Goal: Task Accomplishment & Management: Use online tool/utility

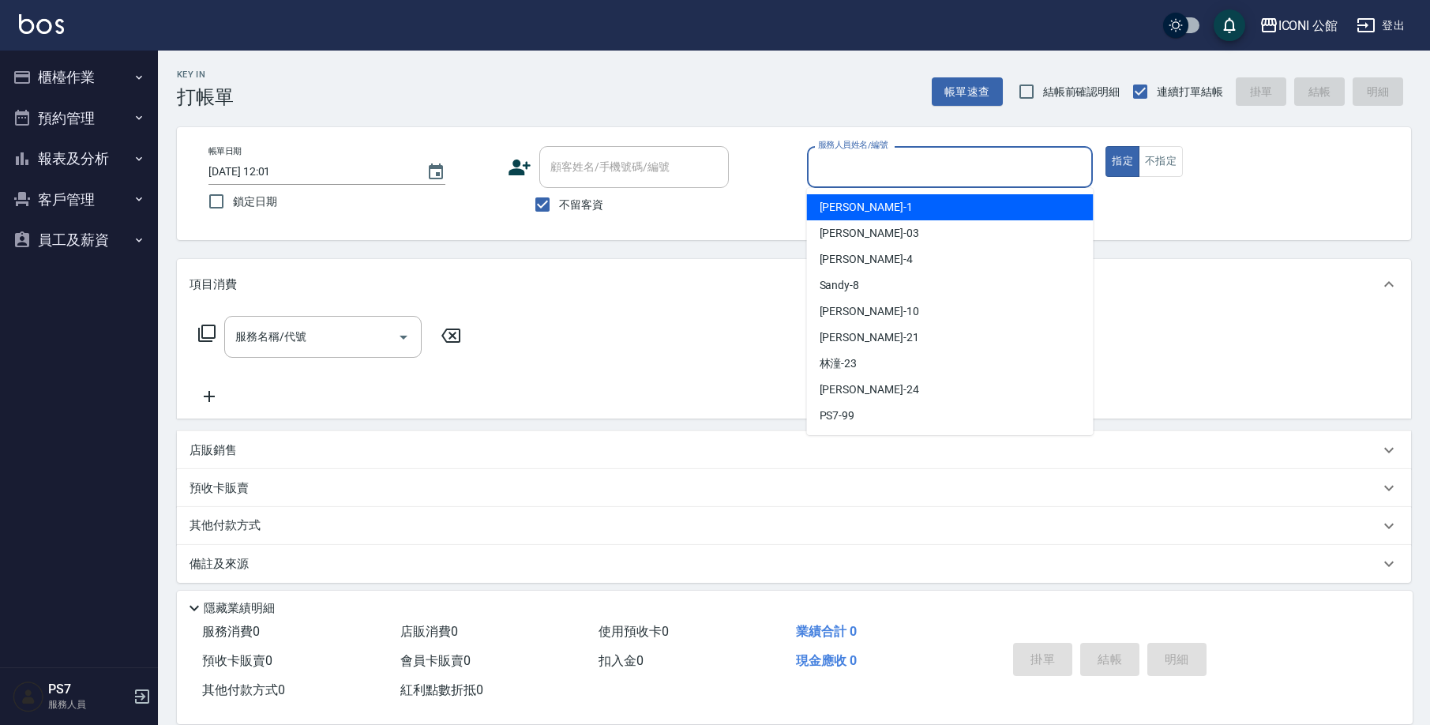
click at [843, 160] on div "服務人員姓名/編號 服務人員姓名/編號" at bounding box center [950, 167] width 287 height 42
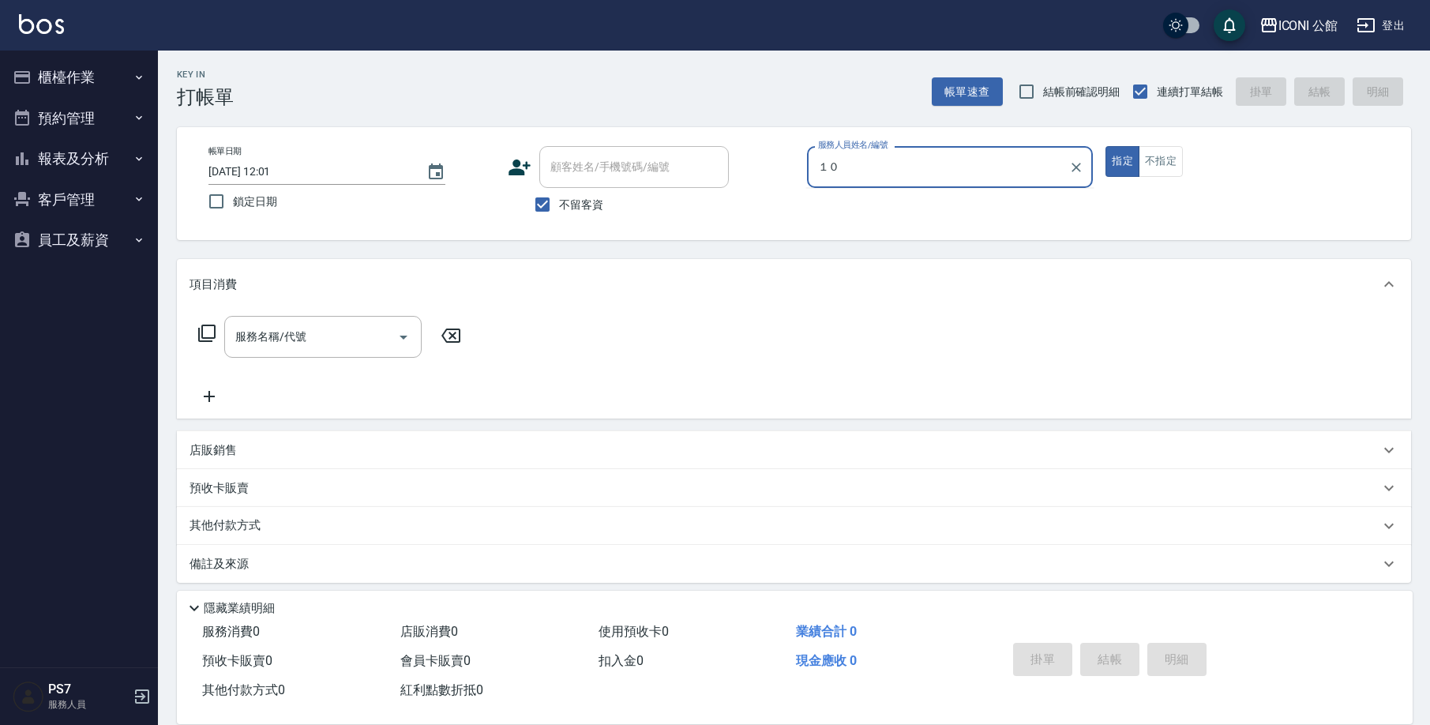
type input "１０"
click at [1122, 161] on button "指定" at bounding box center [1123, 161] width 34 height 31
type button "true"
click at [985, 151] on div "服務人員姓名/編號" at bounding box center [950, 167] width 287 height 42
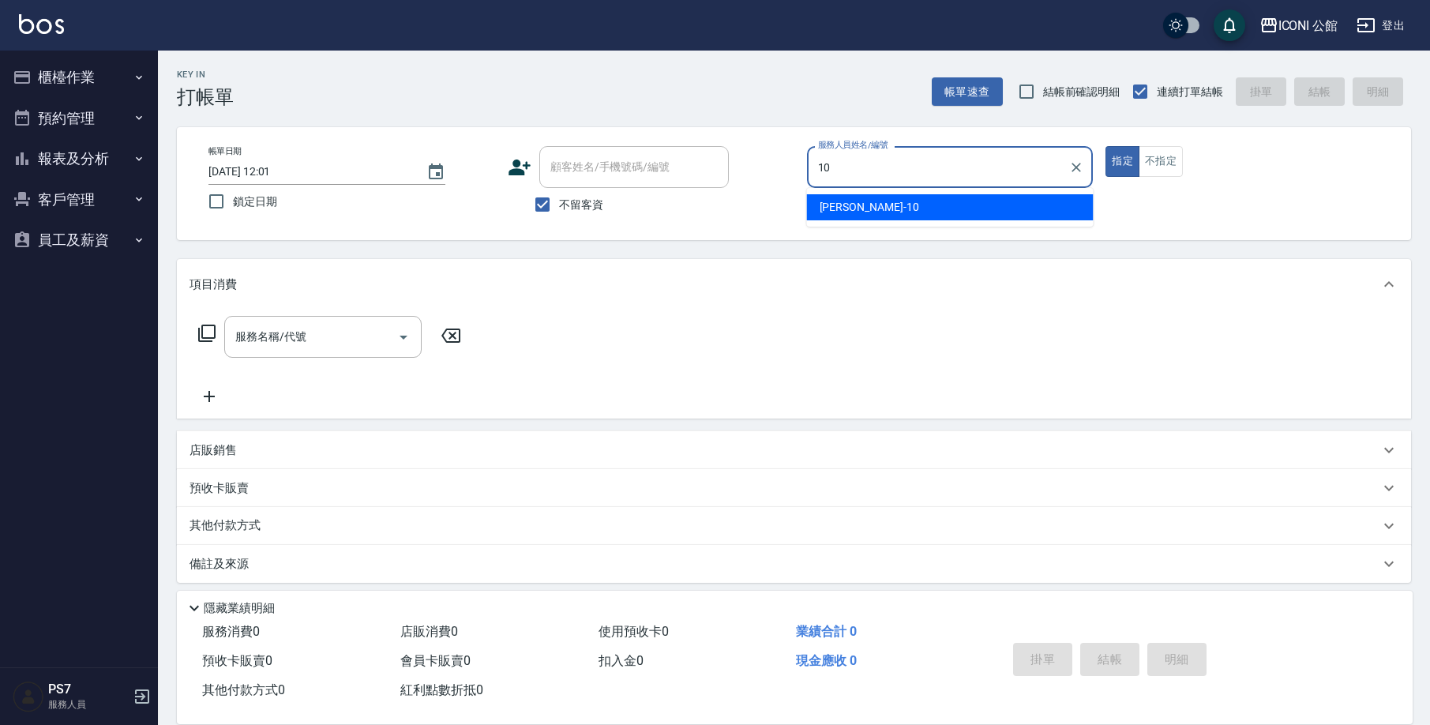
type input "[PERSON_NAME]-10"
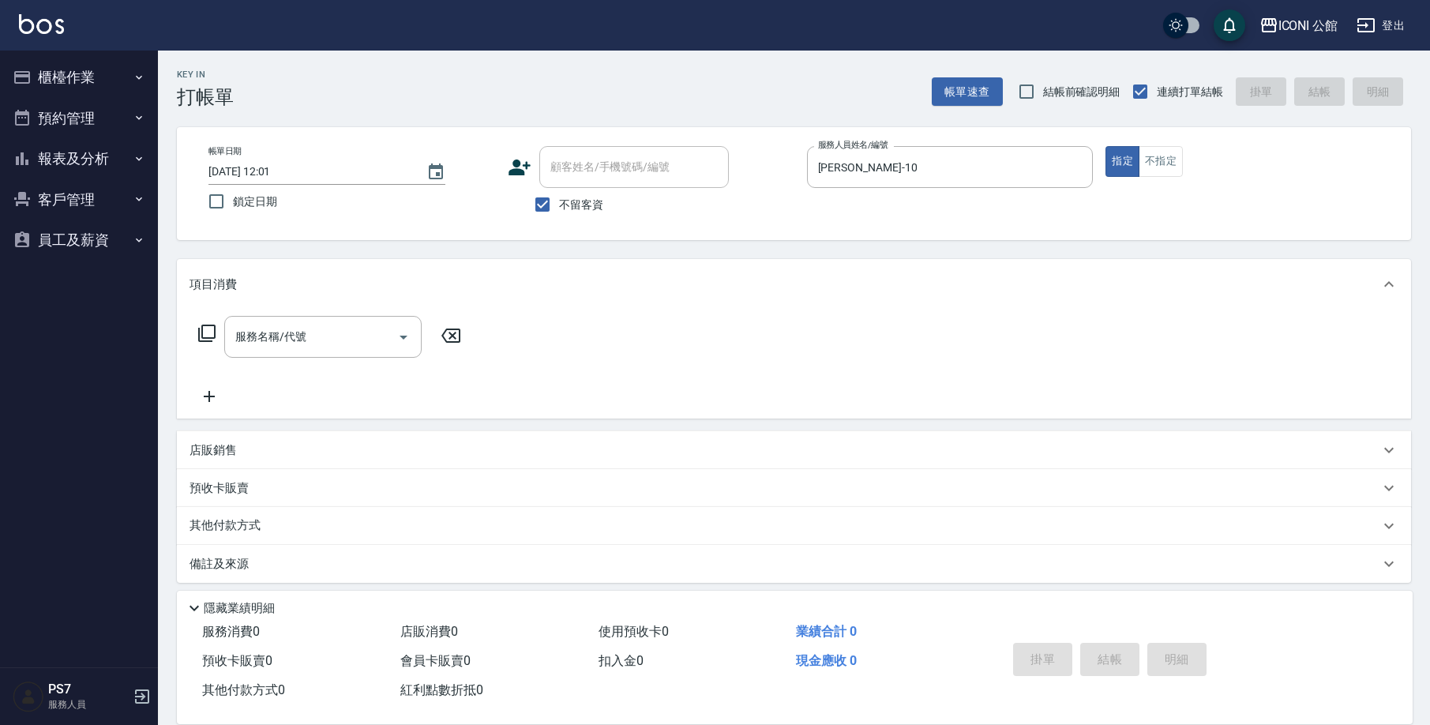
click at [205, 324] on icon at bounding box center [206, 333] width 19 height 19
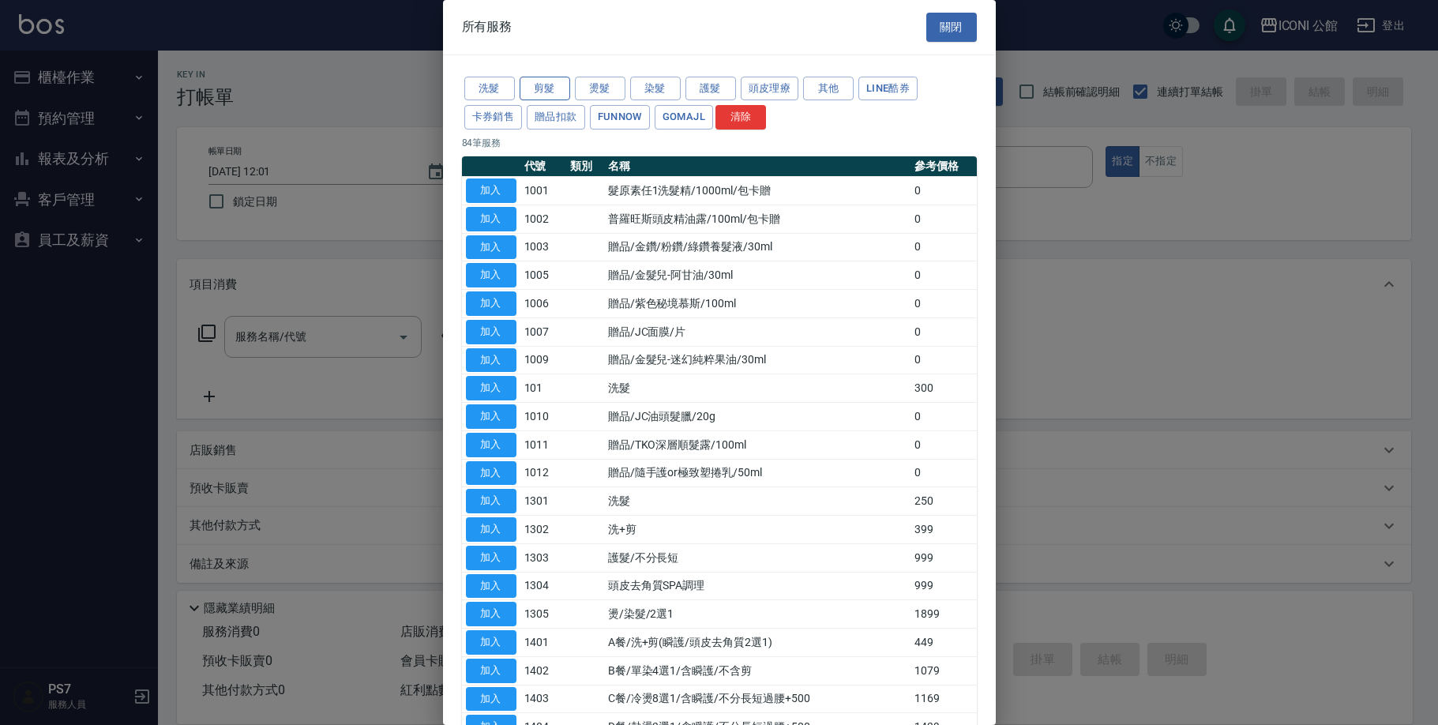
click at [547, 83] on button "剪髮" at bounding box center [545, 89] width 51 height 24
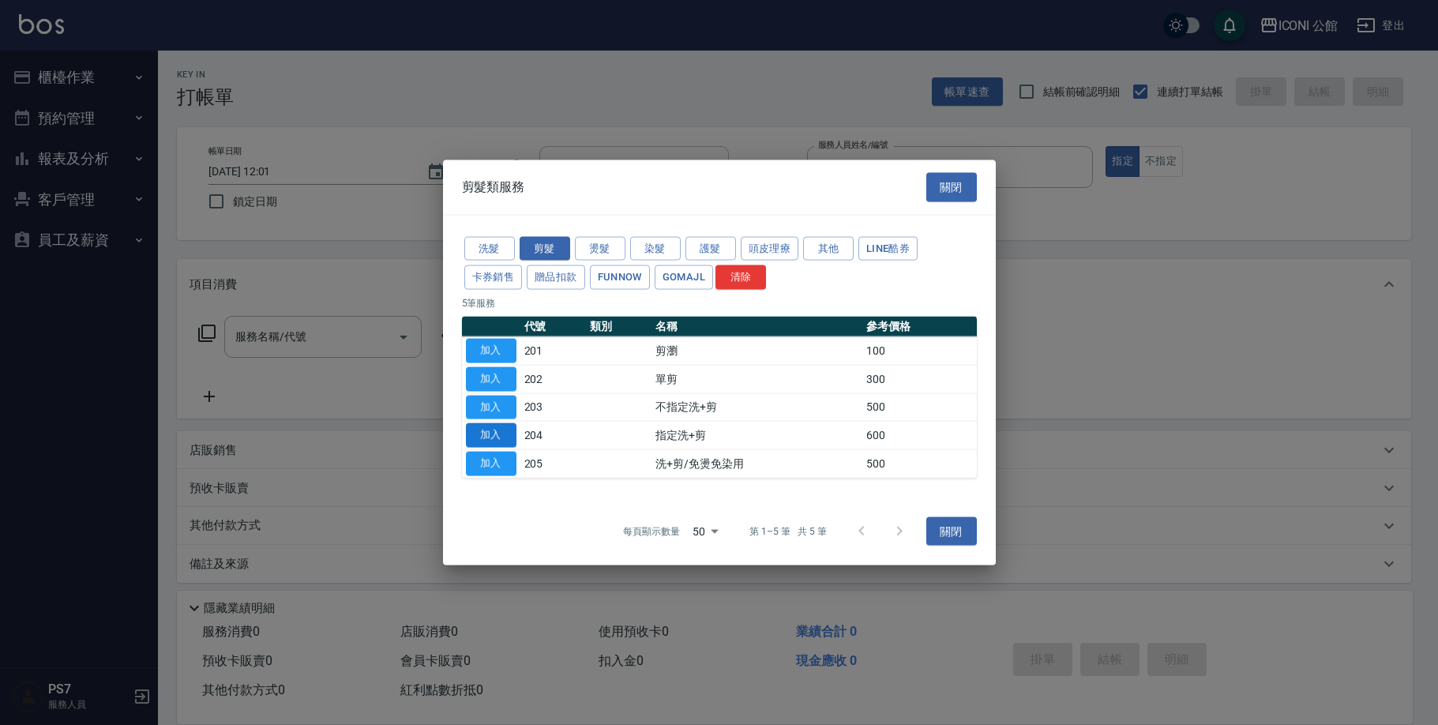
click at [490, 443] on button "加入" at bounding box center [491, 435] width 51 height 24
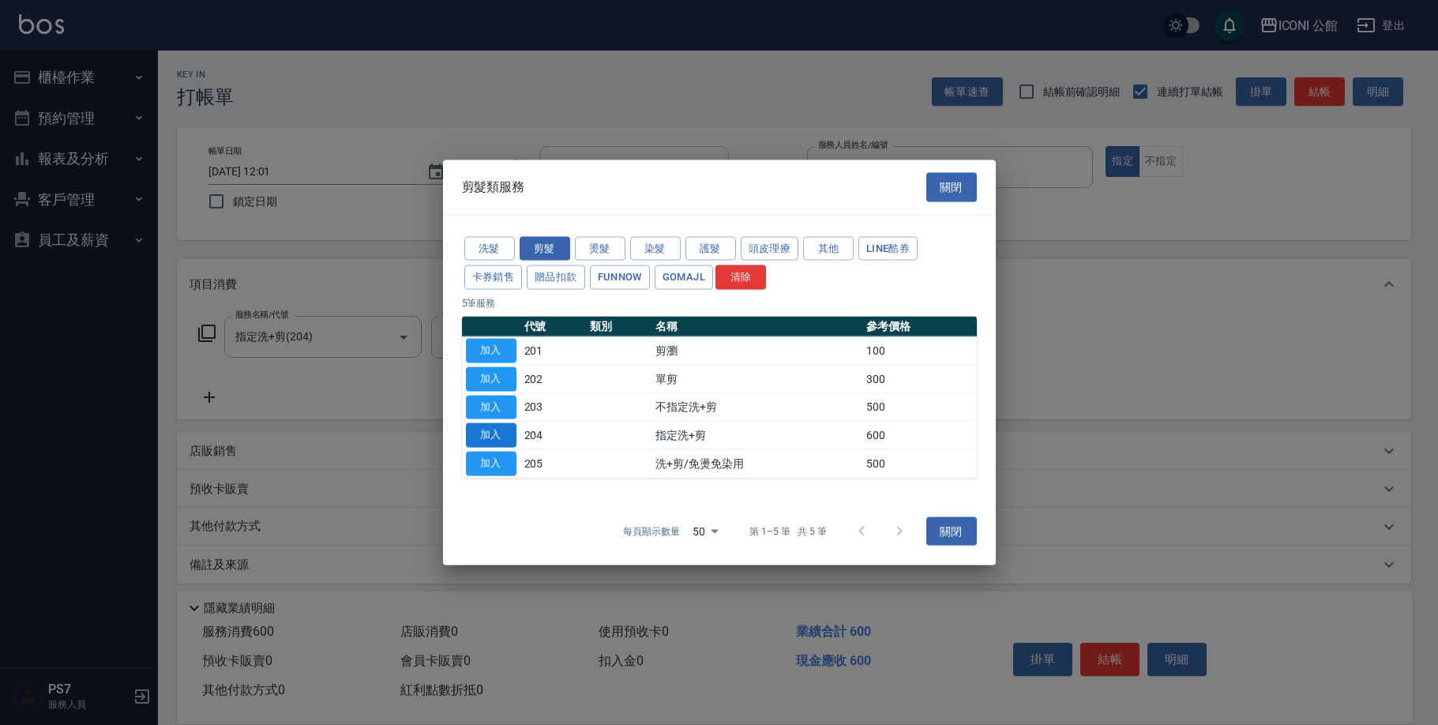
type input "指定洗+剪(204)"
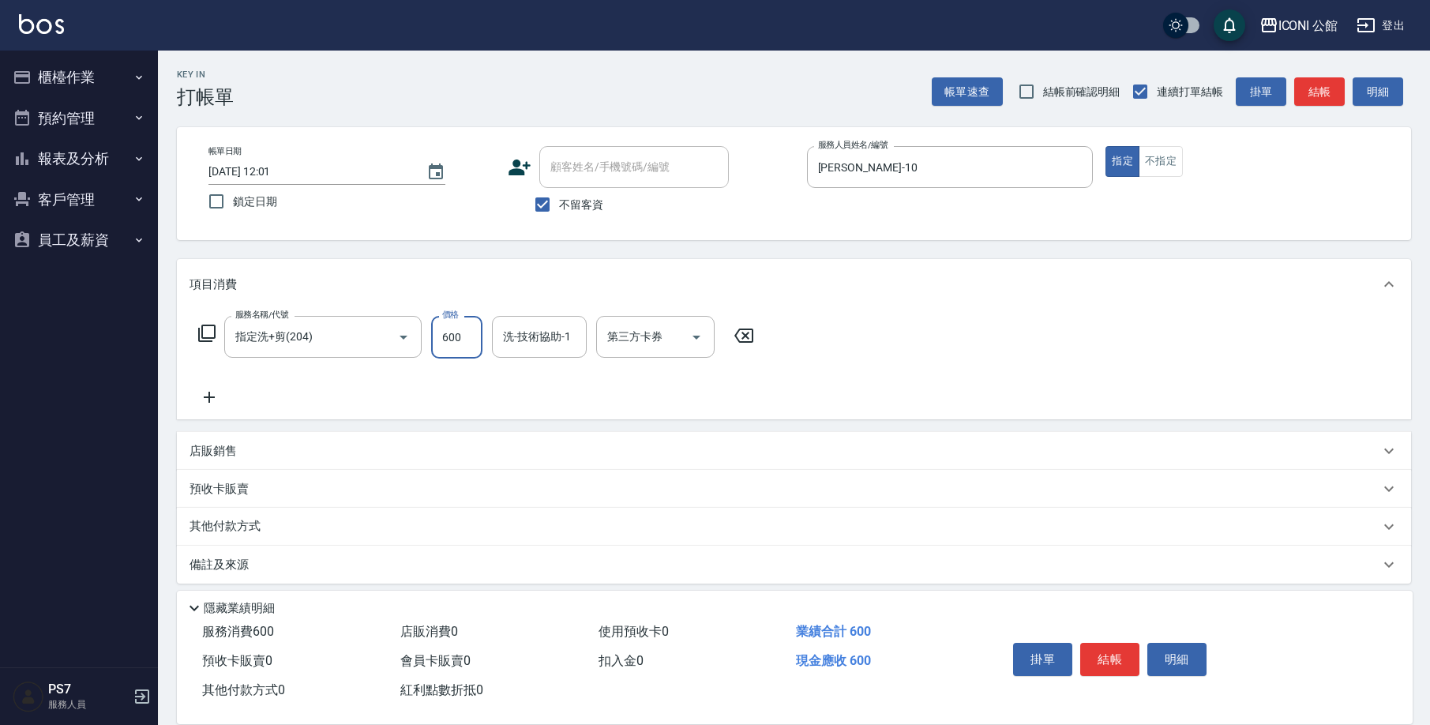
click at [449, 340] on input "600" at bounding box center [456, 337] width 51 height 43
type input "500"
type input "21."
click at [550, 337] on input "洗-技術協助-1" at bounding box center [539, 337] width 81 height 28
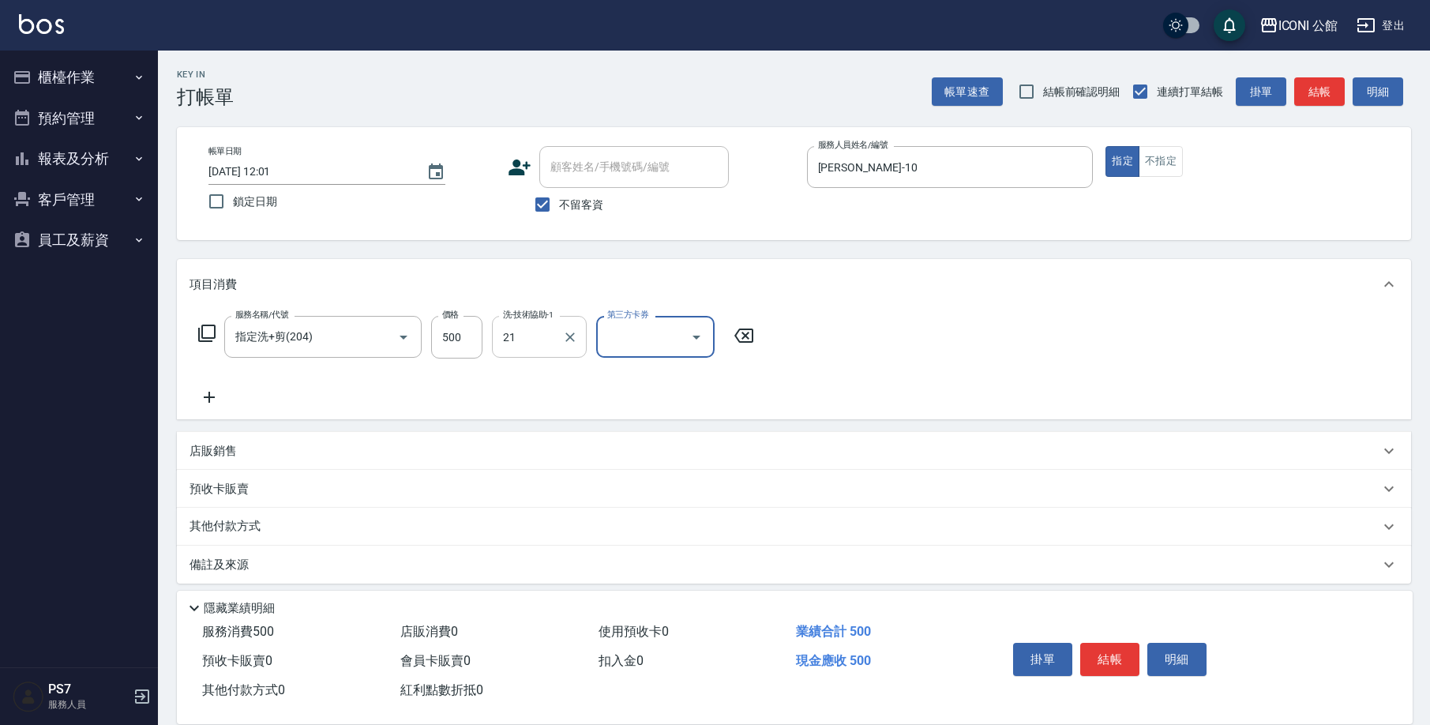
type input "[PERSON_NAME]-21"
click at [1105, 645] on button "結帳" at bounding box center [1109, 659] width 59 height 33
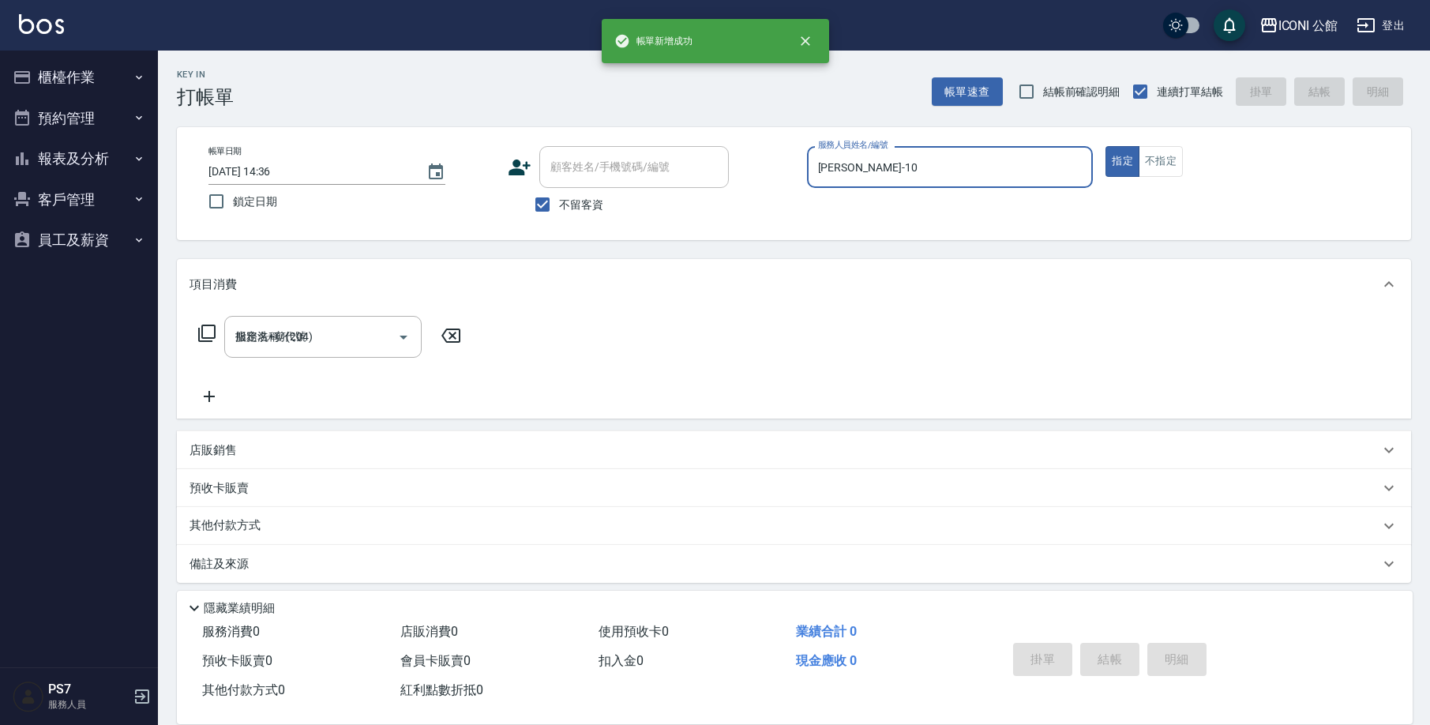
type input "[DATE] 14:36"
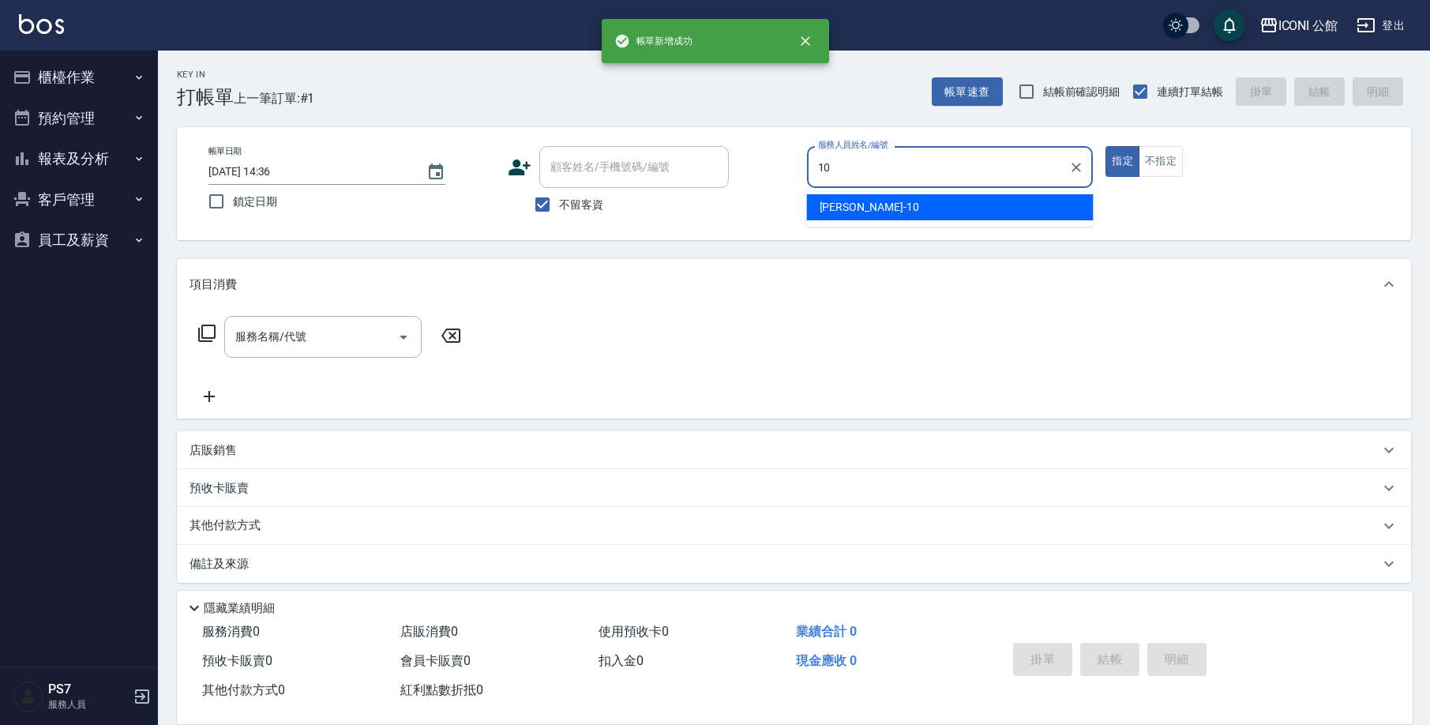
type input "[PERSON_NAME]-10"
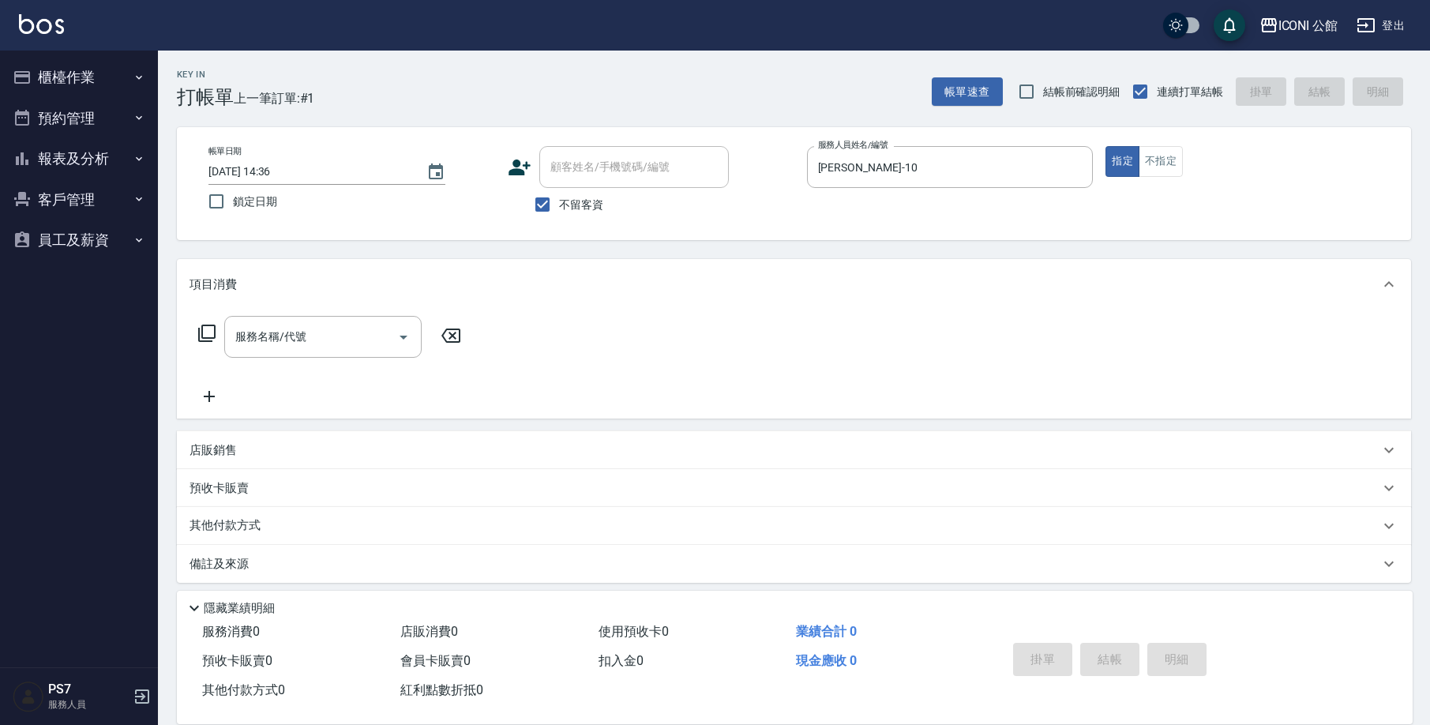
click at [203, 328] on icon at bounding box center [206, 333] width 17 height 17
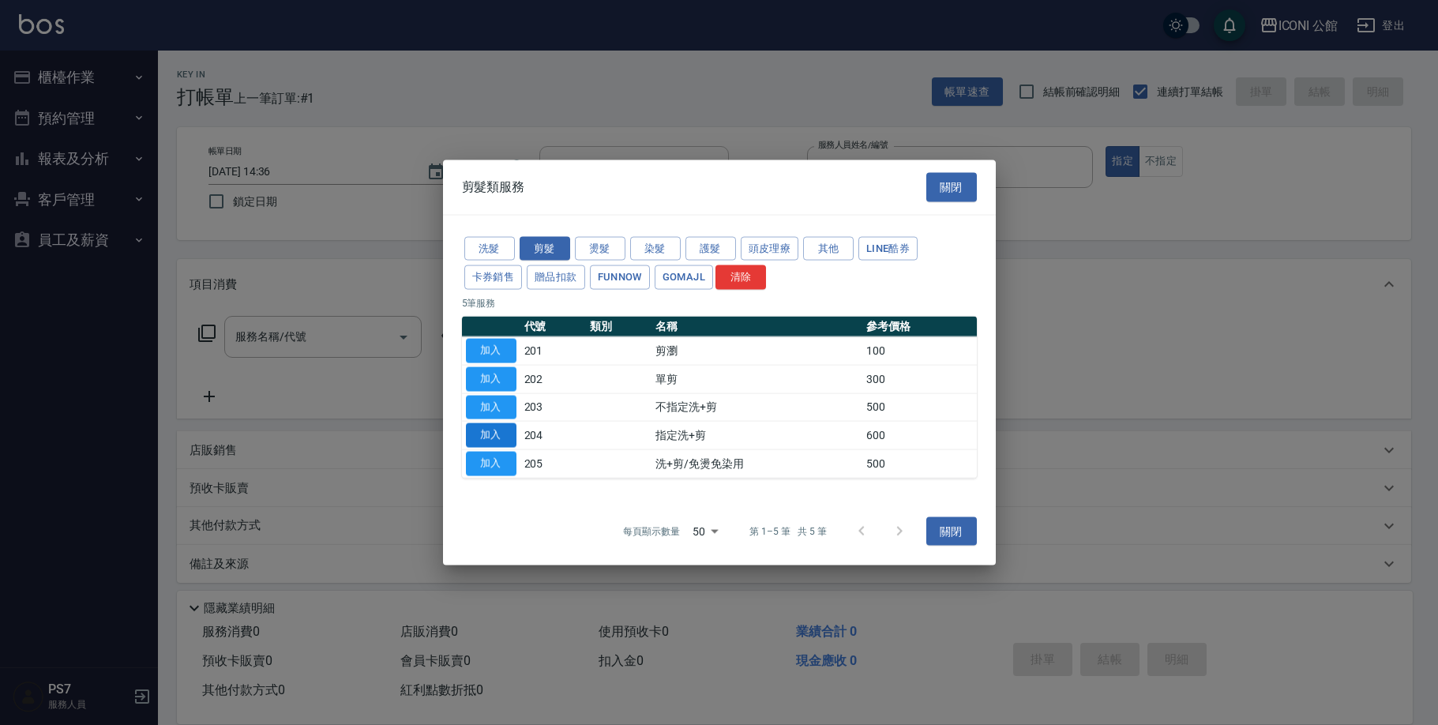
click at [494, 438] on button "加入" at bounding box center [491, 435] width 51 height 24
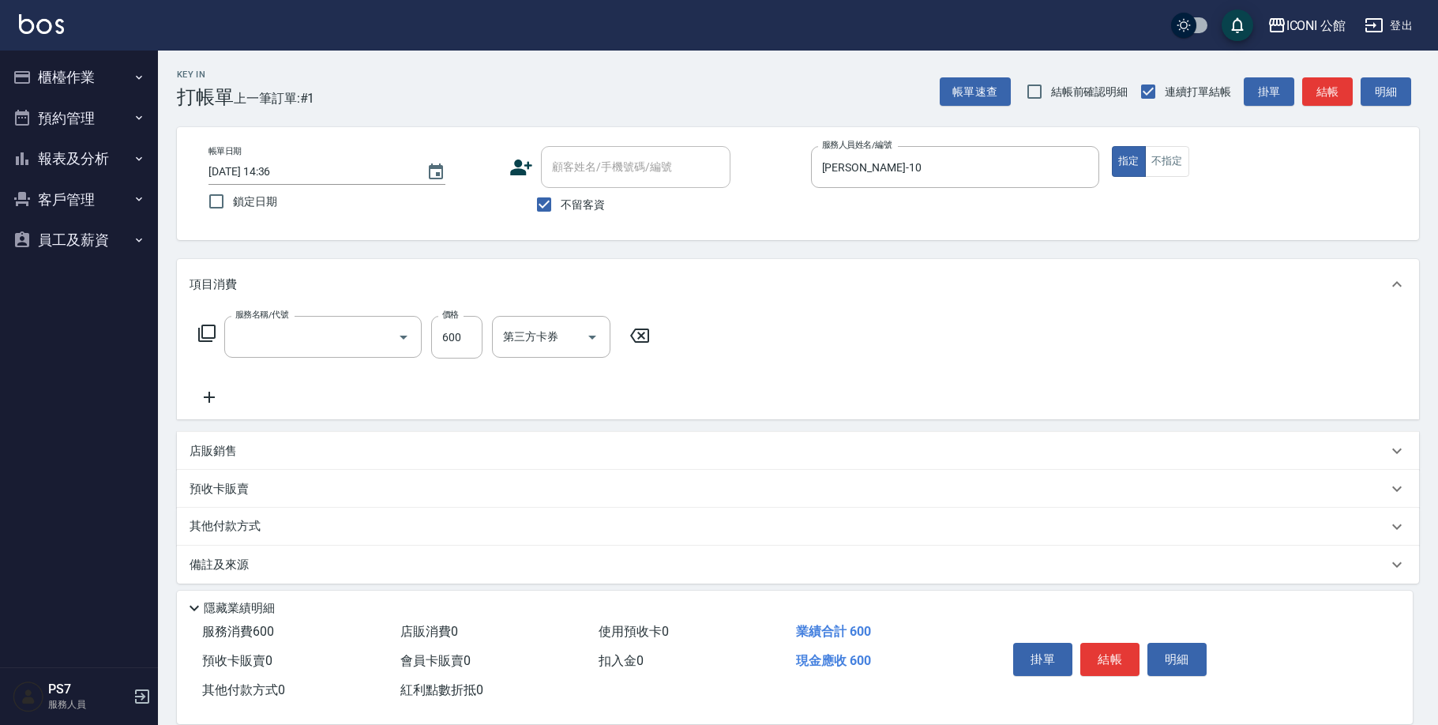
type input "指定洗+剪(204)"
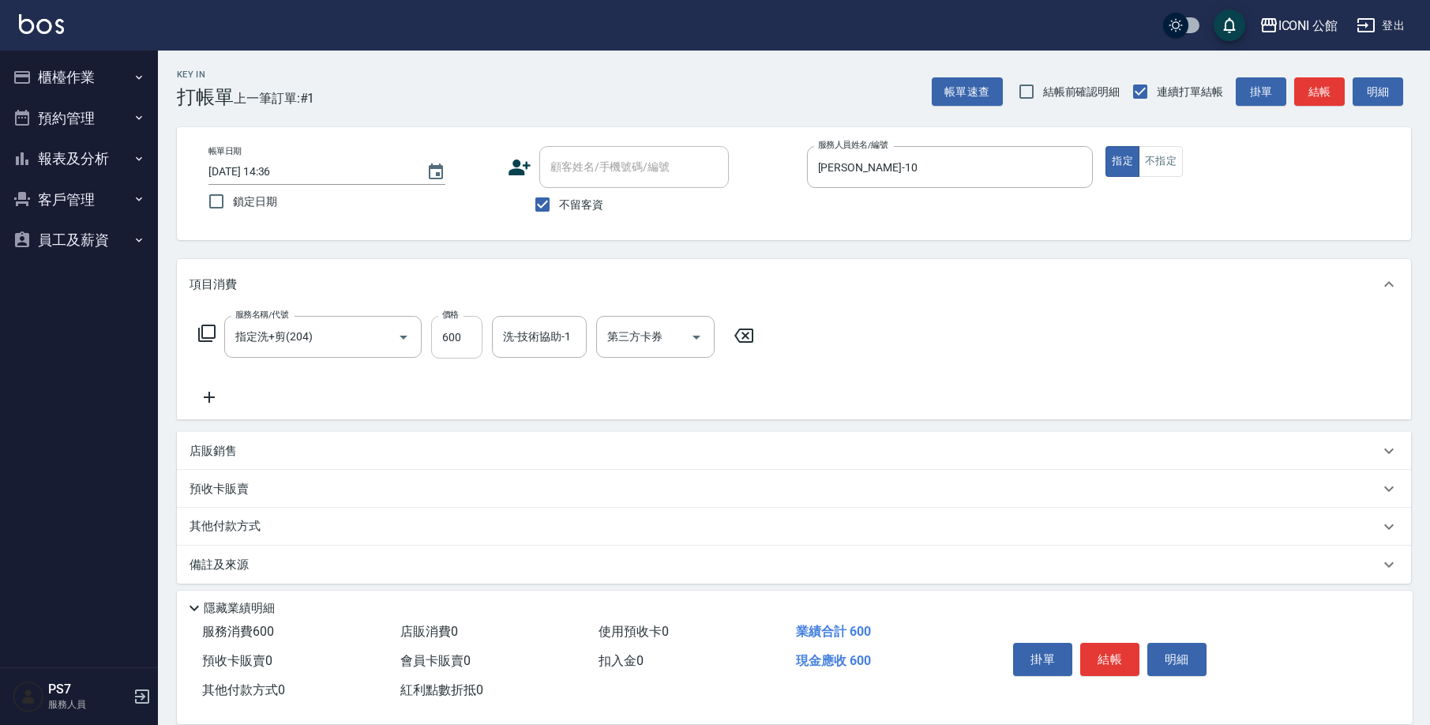
click at [467, 331] on input "600" at bounding box center [456, 337] width 51 height 43
type input "500"
type input "[PERSON_NAME]-21"
click at [1099, 654] on button "結帳" at bounding box center [1109, 659] width 59 height 33
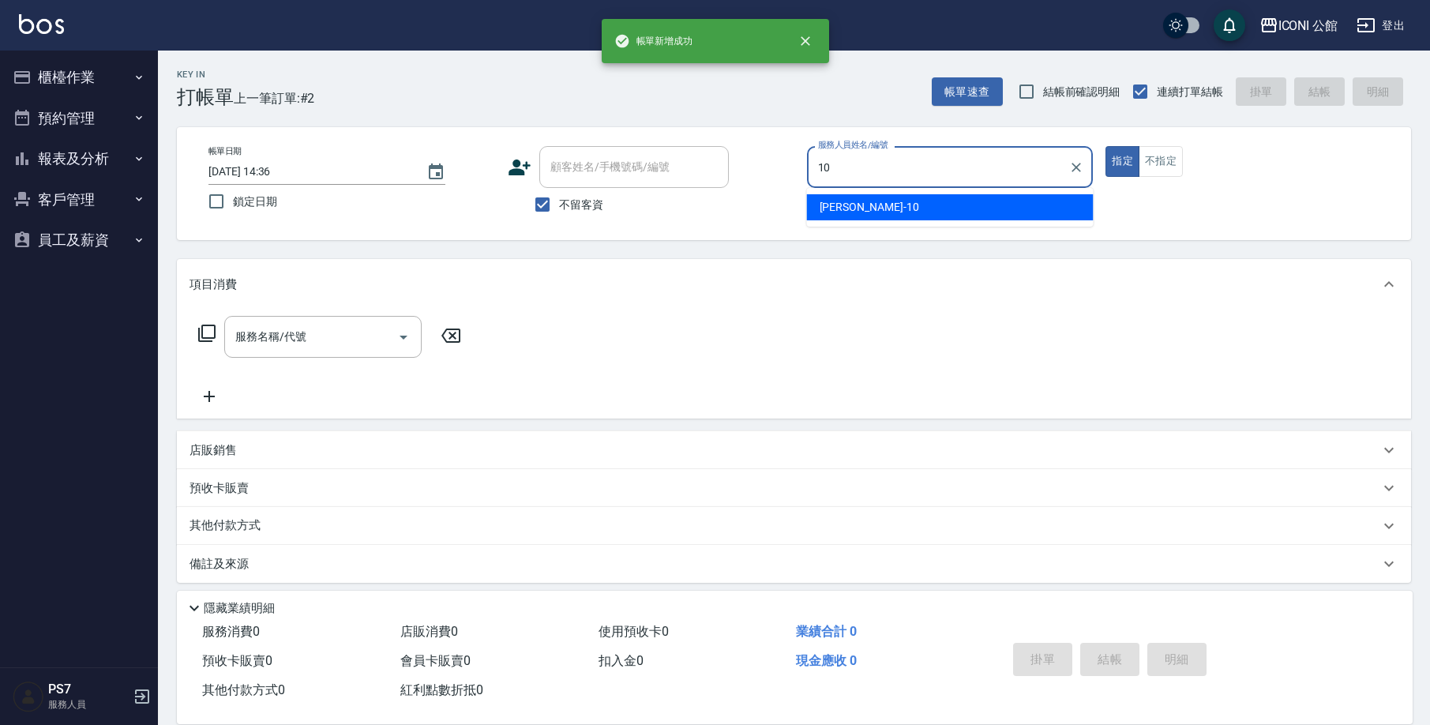
type input "[PERSON_NAME]-10"
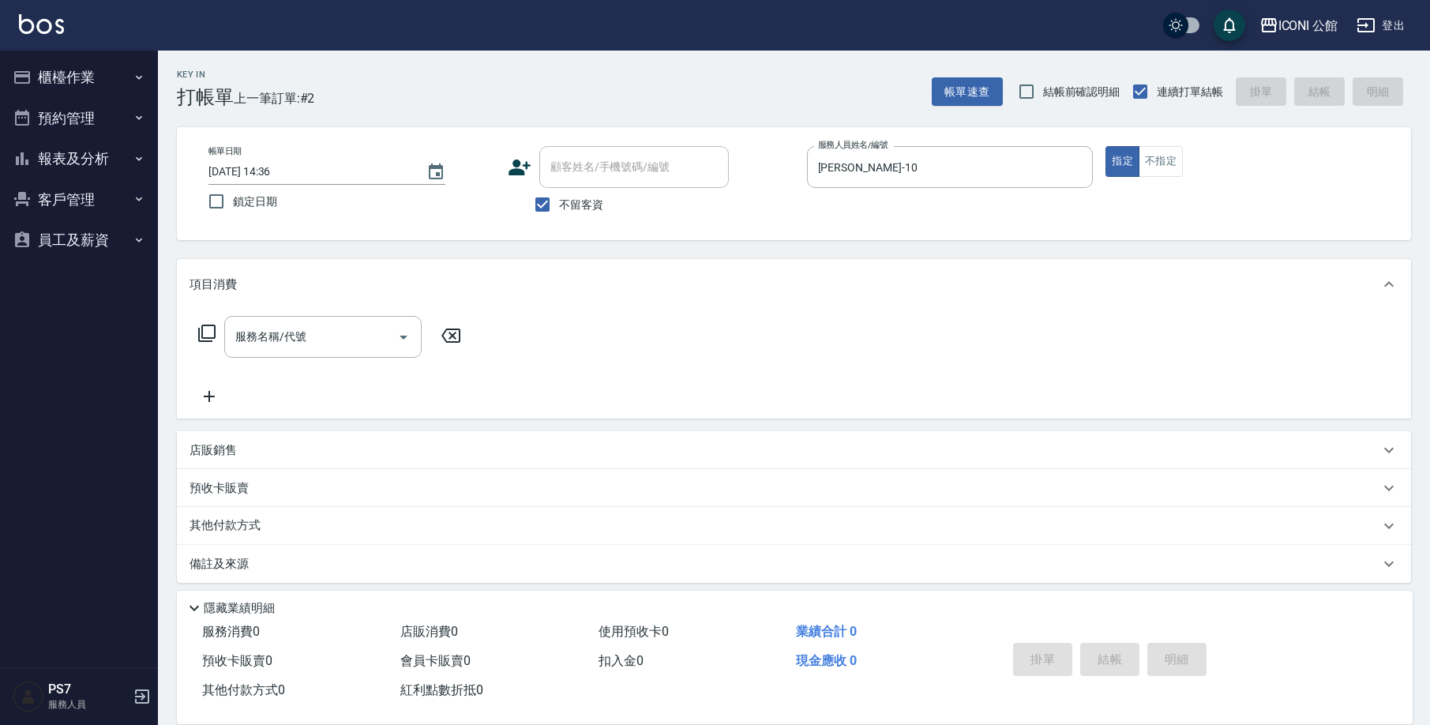
click at [205, 332] on icon at bounding box center [206, 333] width 19 height 19
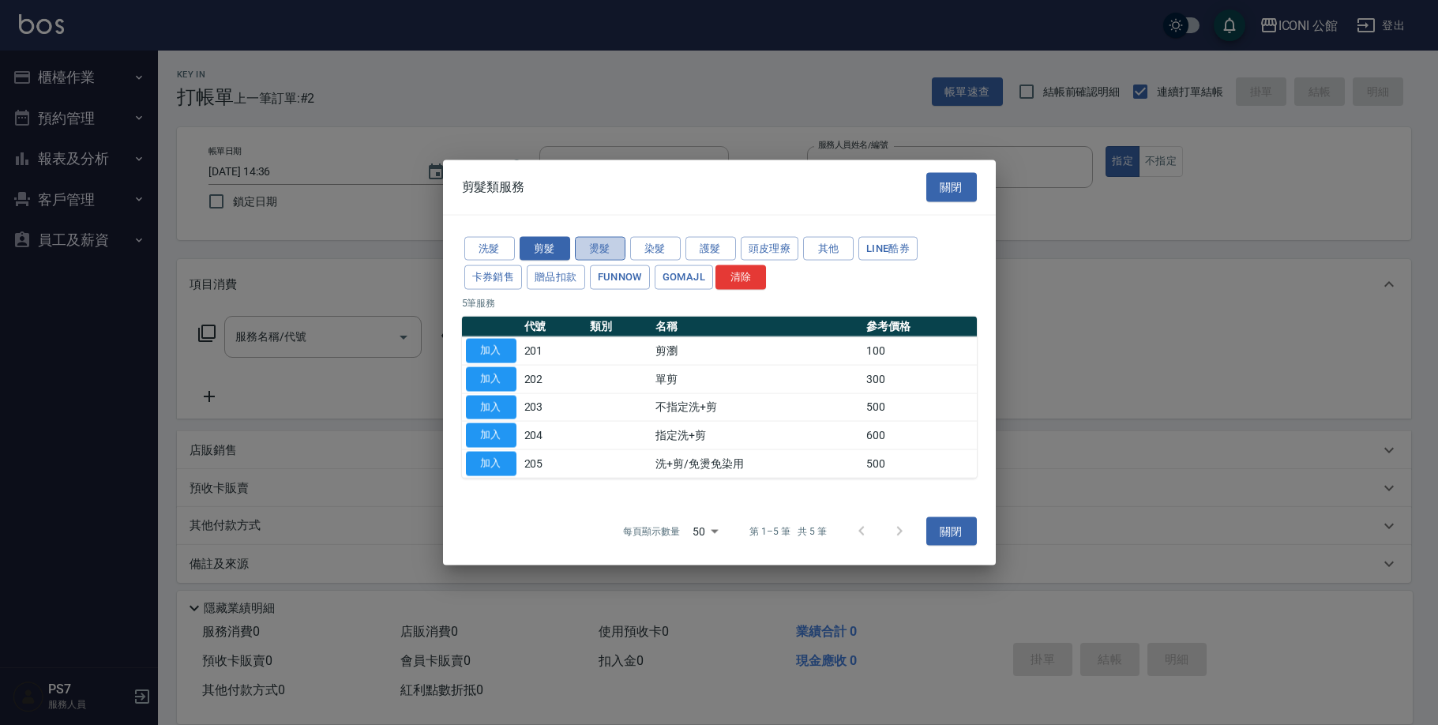
click at [614, 248] on button "燙髮" at bounding box center [600, 248] width 51 height 24
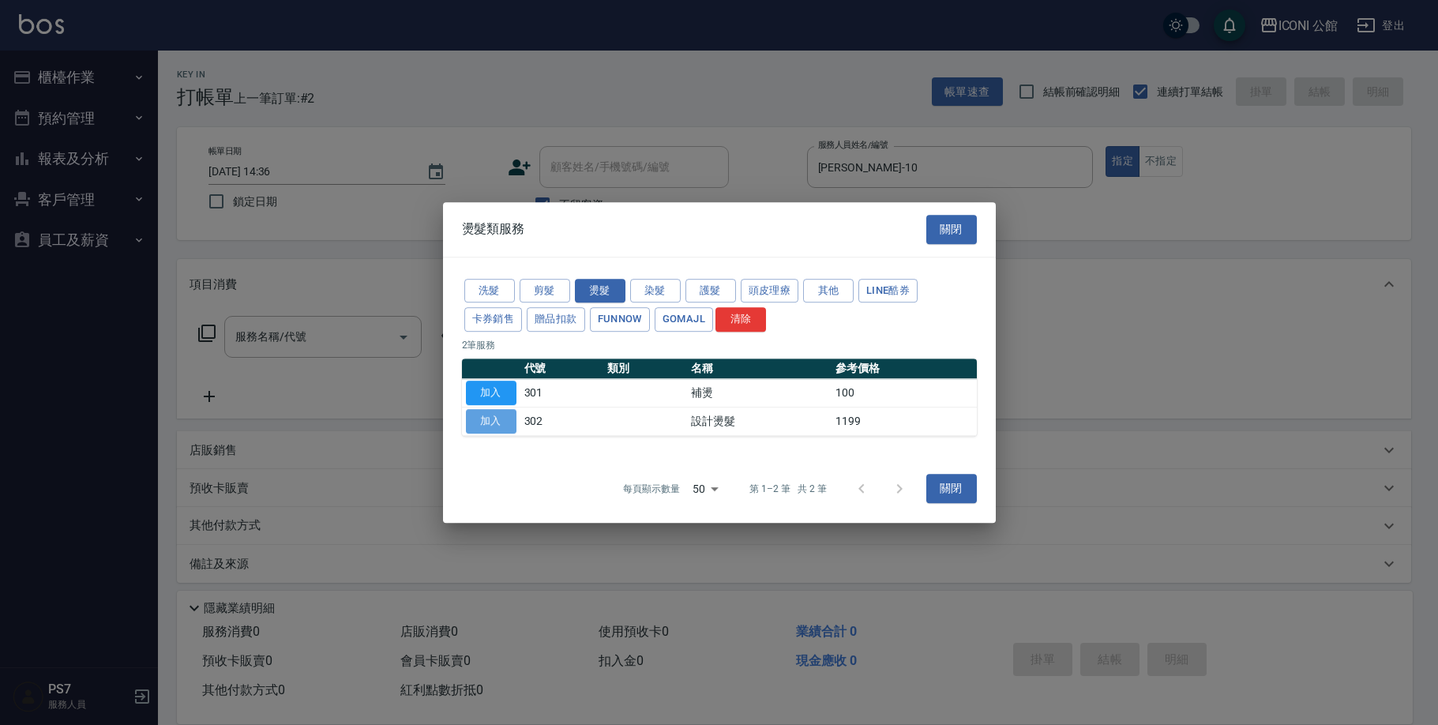
click at [477, 418] on button "加入" at bounding box center [491, 421] width 51 height 24
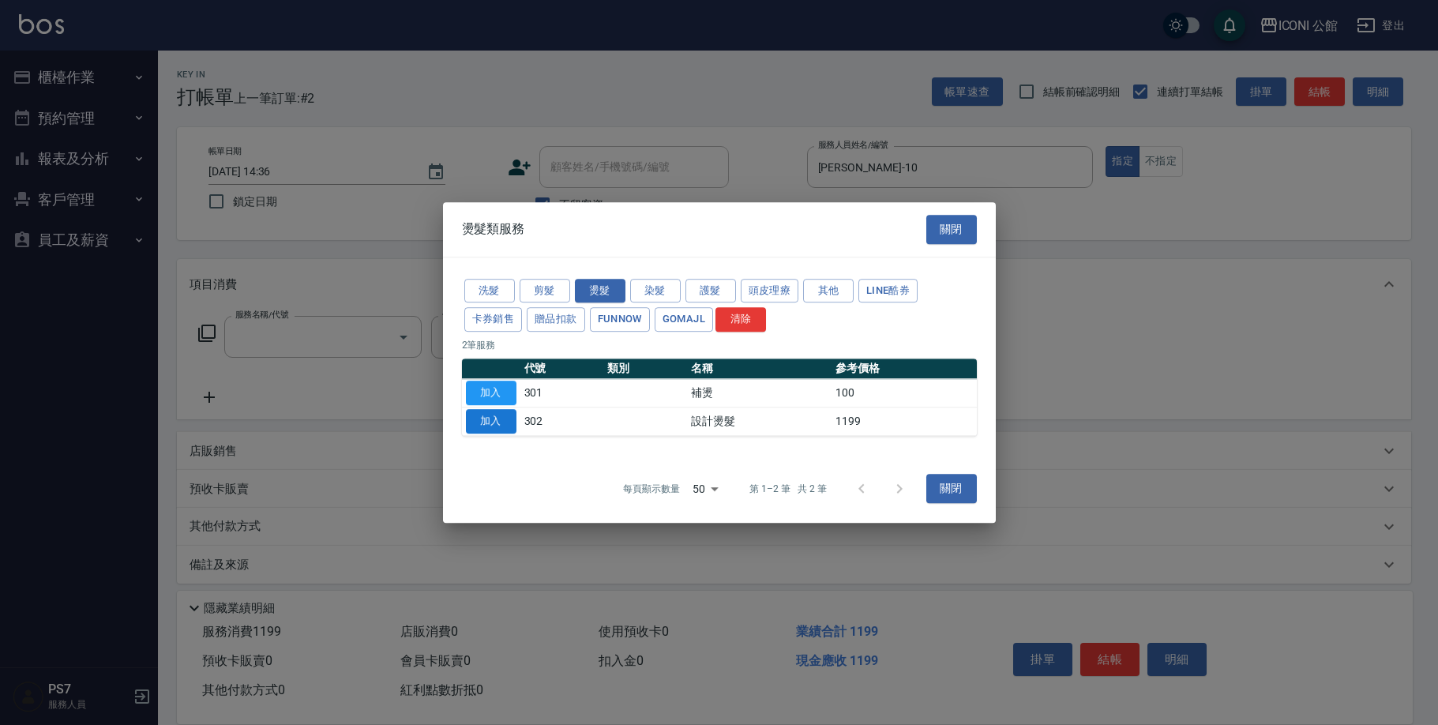
type input "設計燙髮(302)"
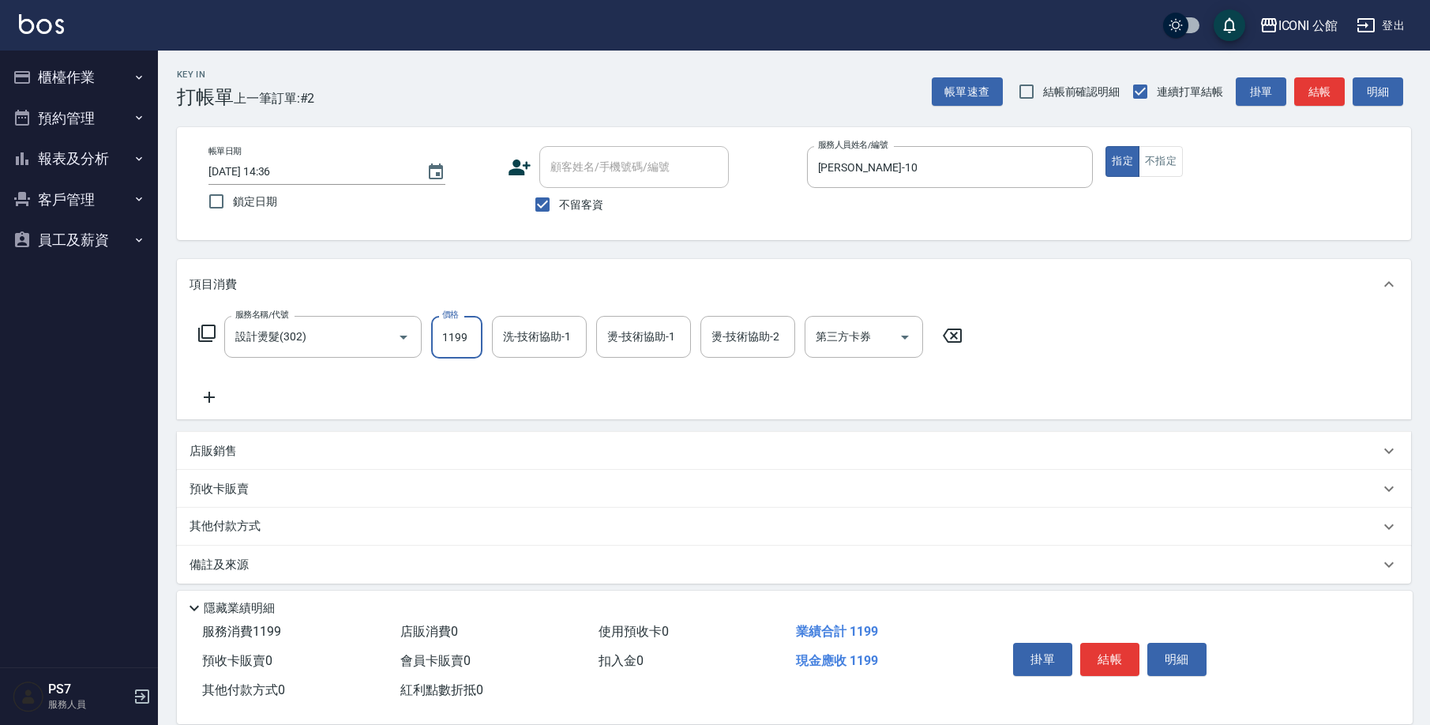
click at [449, 332] on input "1199" at bounding box center [456, 337] width 51 height 43
type input "1480"
type input "[PERSON_NAME]-21"
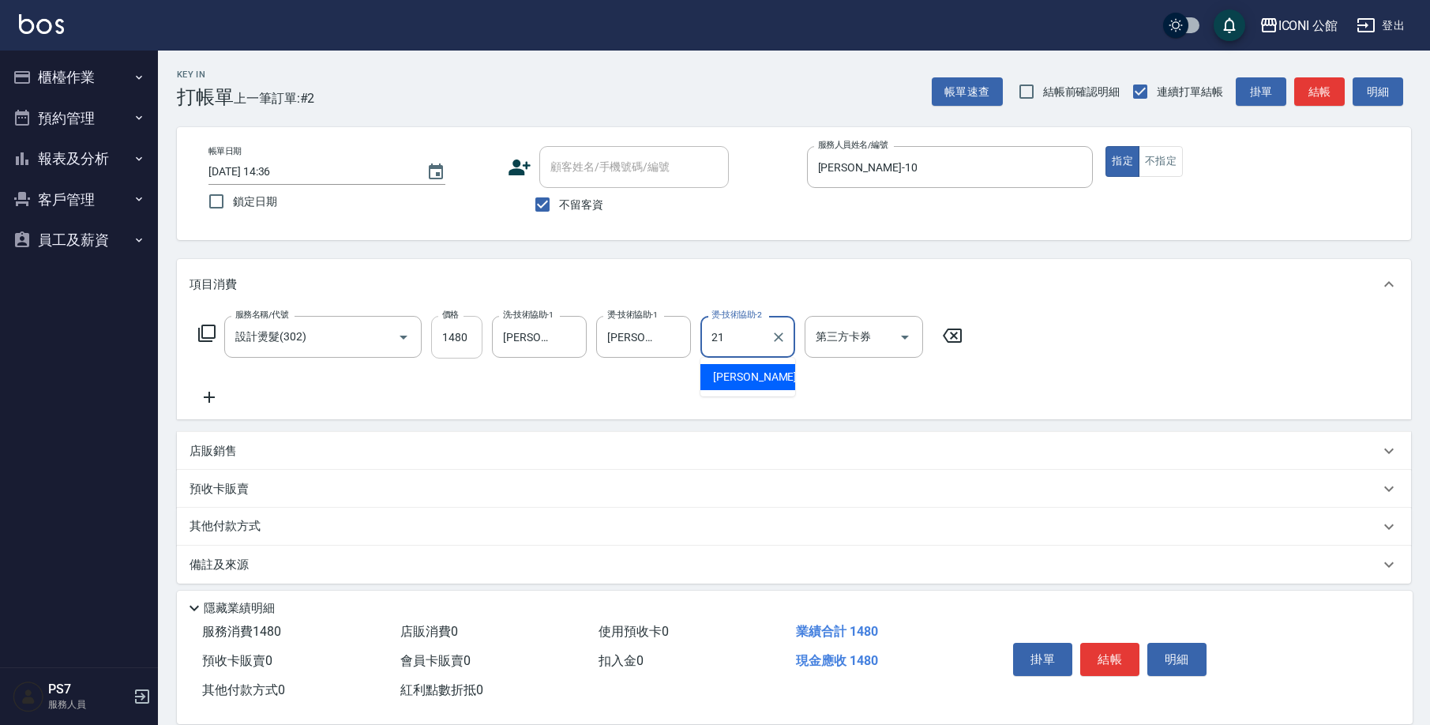
type input "[PERSON_NAME]-21"
click at [213, 330] on icon at bounding box center [206, 333] width 19 height 19
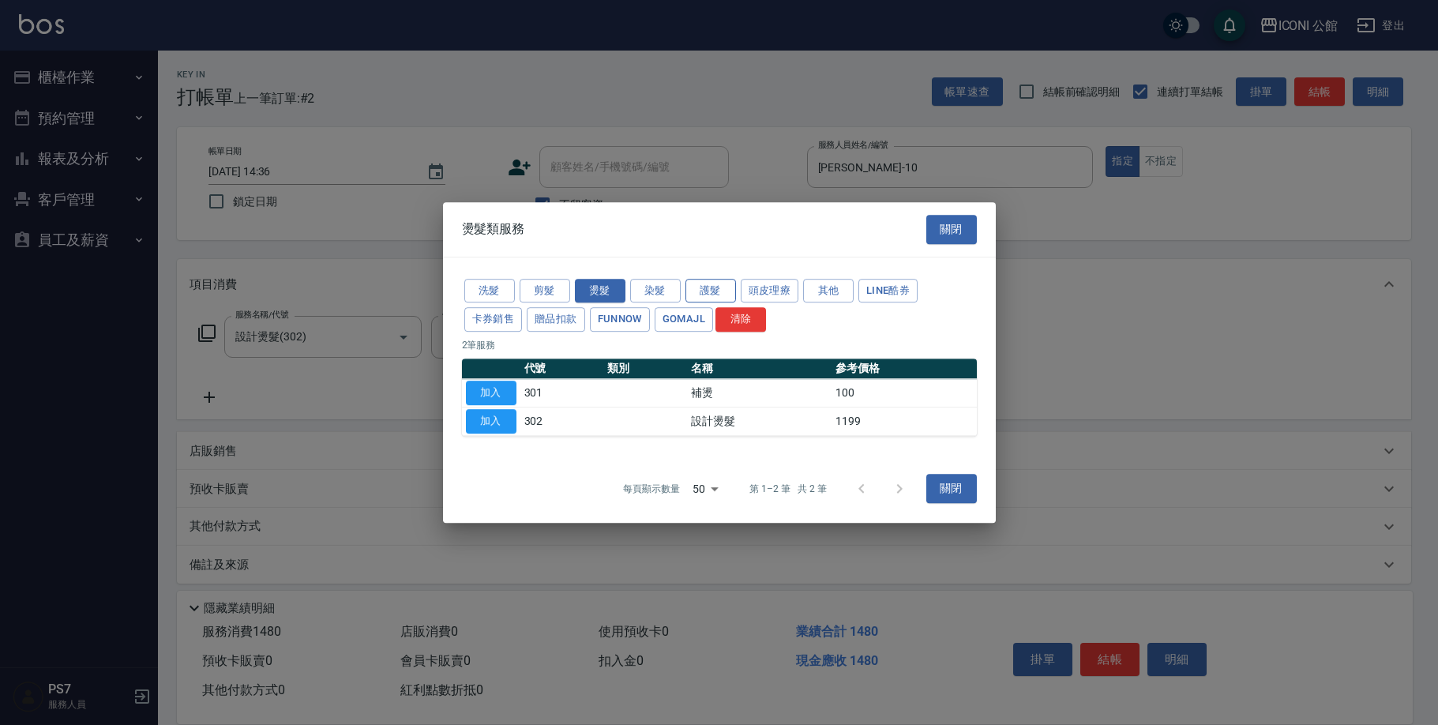
click at [726, 291] on button "護髮" at bounding box center [710, 291] width 51 height 24
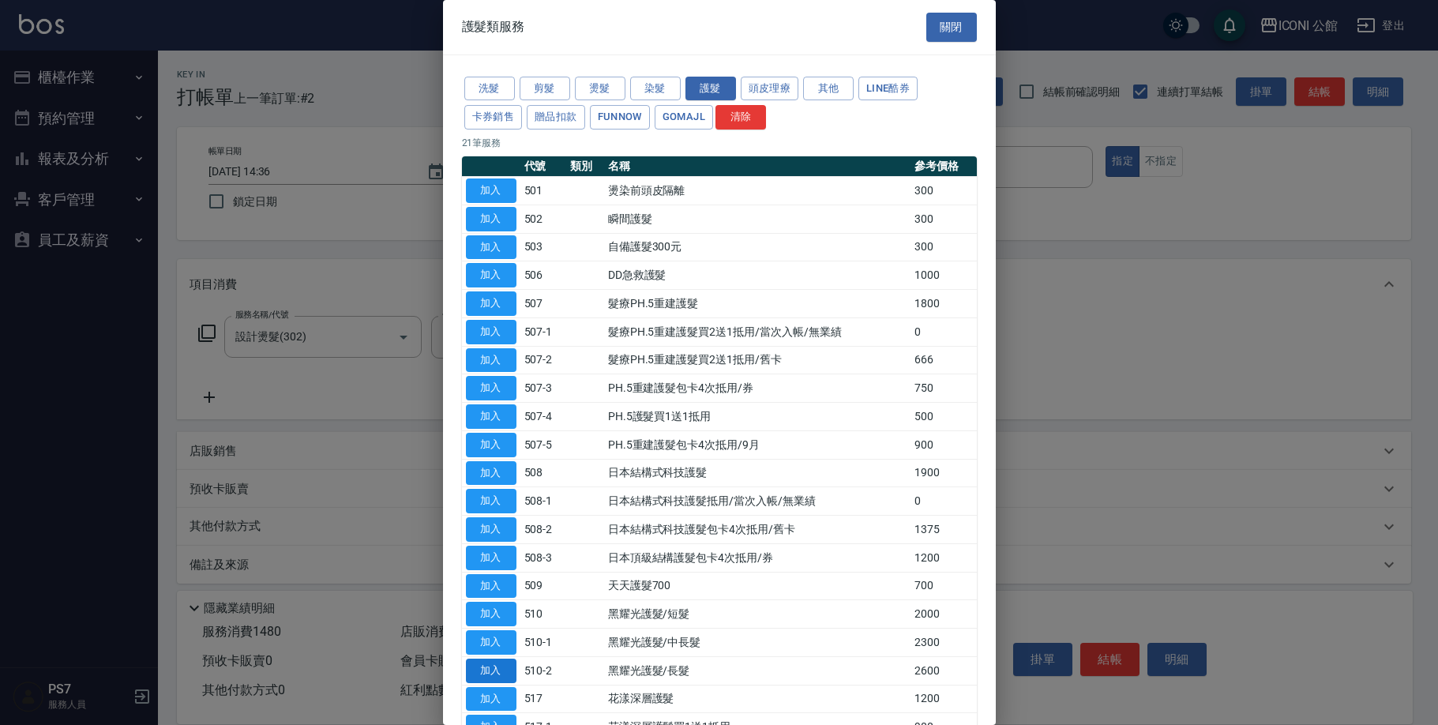
click at [506, 659] on button "加入" at bounding box center [491, 671] width 51 height 24
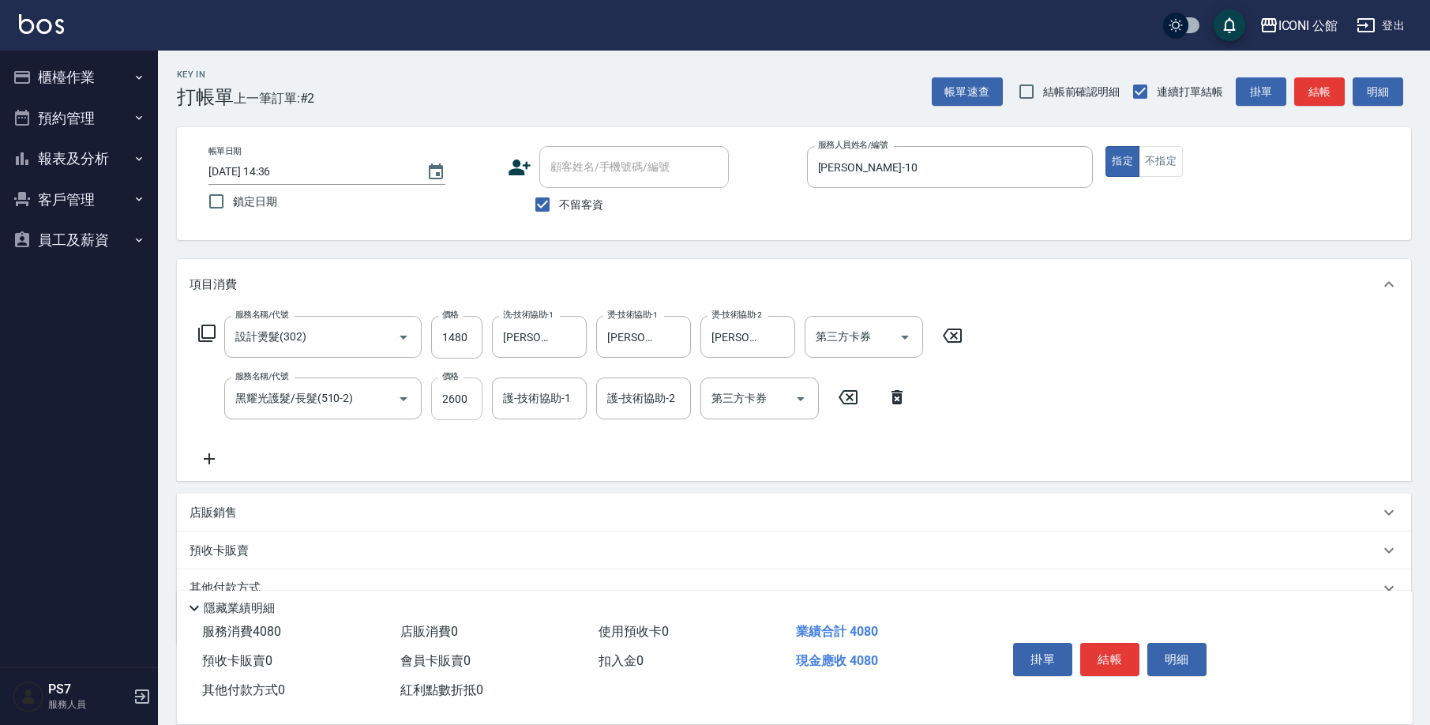
click at [464, 405] on input "2600" at bounding box center [456, 398] width 51 height 43
type input "2060"
type input "[PERSON_NAME]-21"
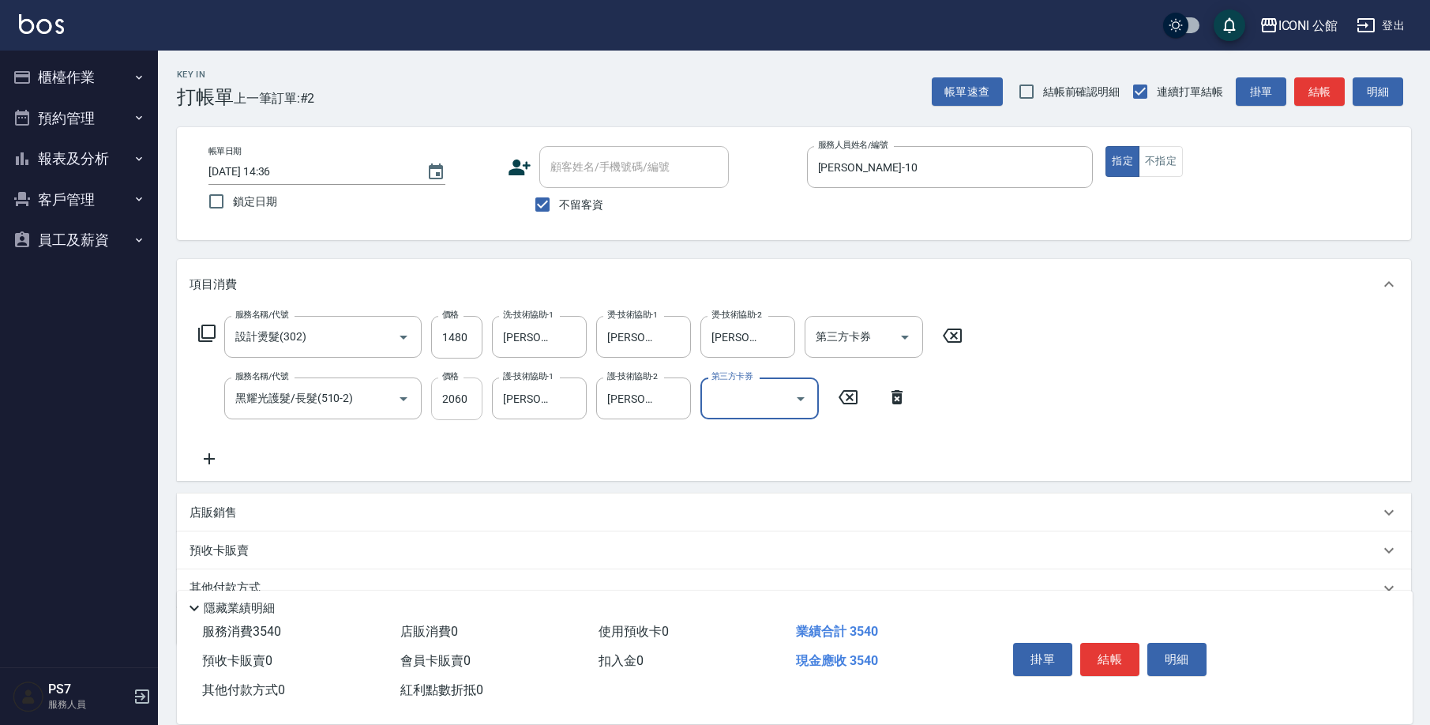
click at [460, 400] on input "2060" at bounding box center [456, 398] width 51 height 43
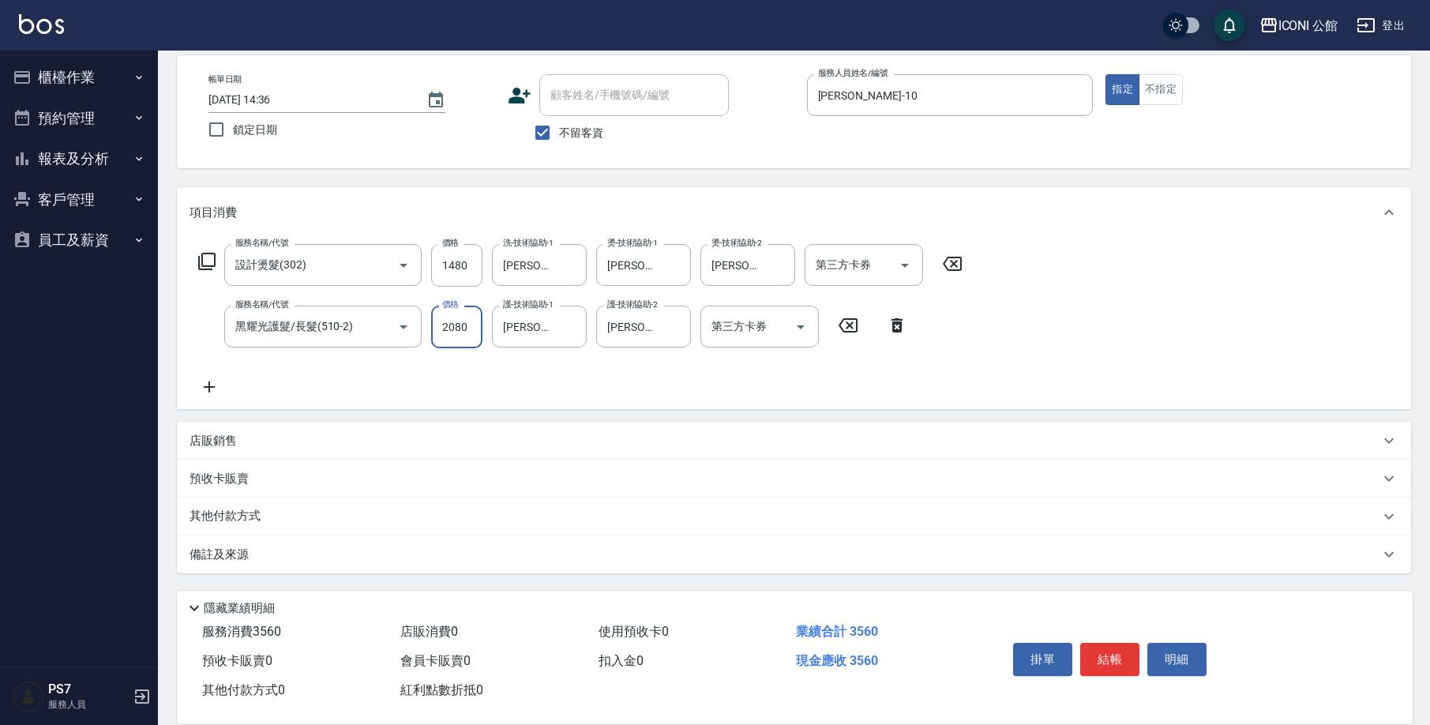
type input "2080"
click at [332, 512] on div "其他付款方式" at bounding box center [785, 516] width 1190 height 17
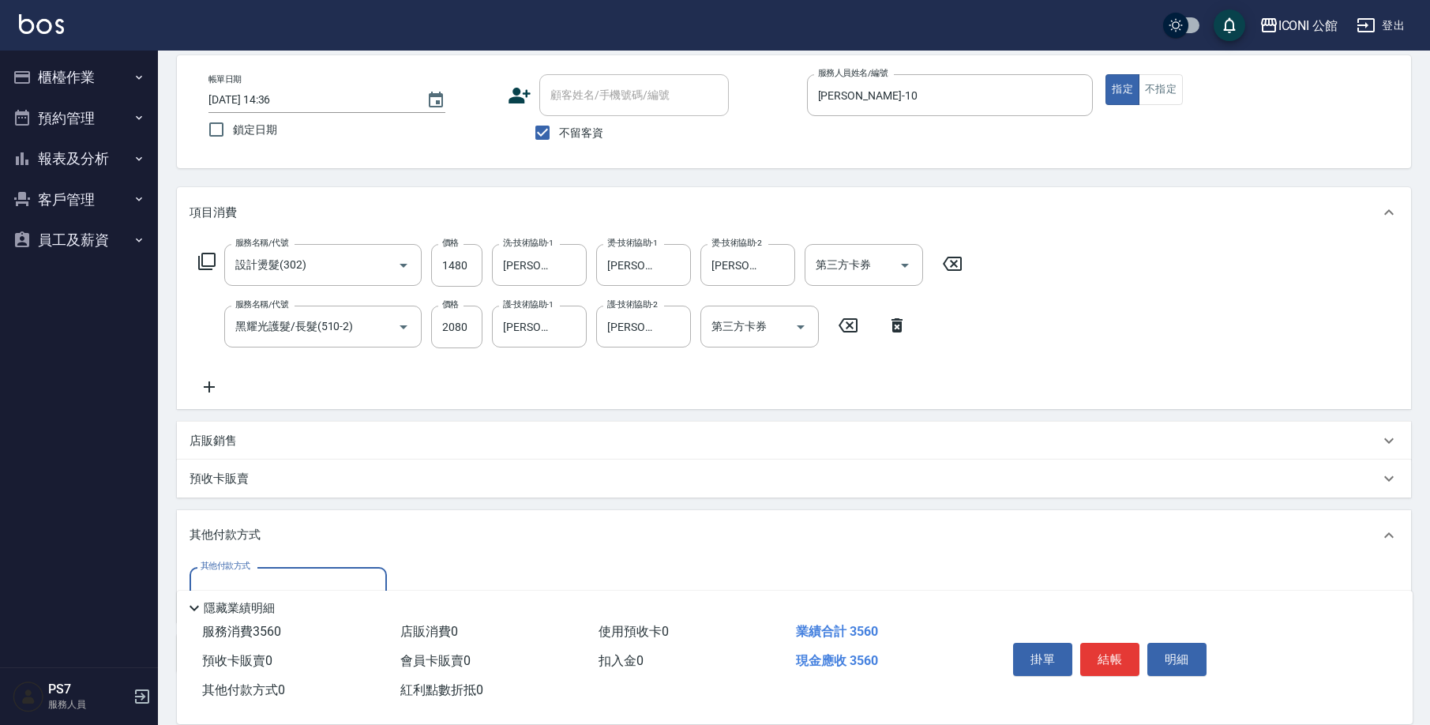
scroll to position [0, 0]
click at [302, 573] on div "其他付款方式" at bounding box center [288, 588] width 197 height 42
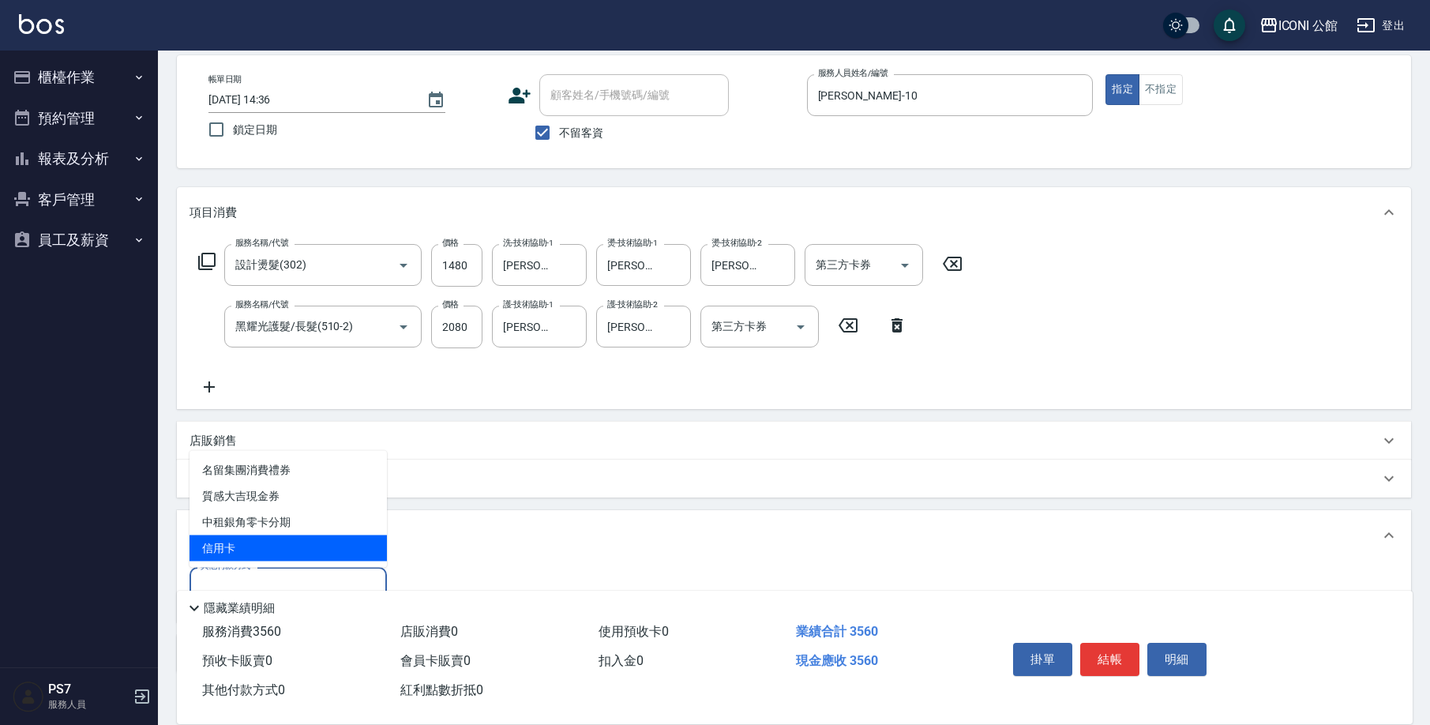
click at [283, 539] on span "信用卡" at bounding box center [288, 548] width 197 height 26
type input "信用卡"
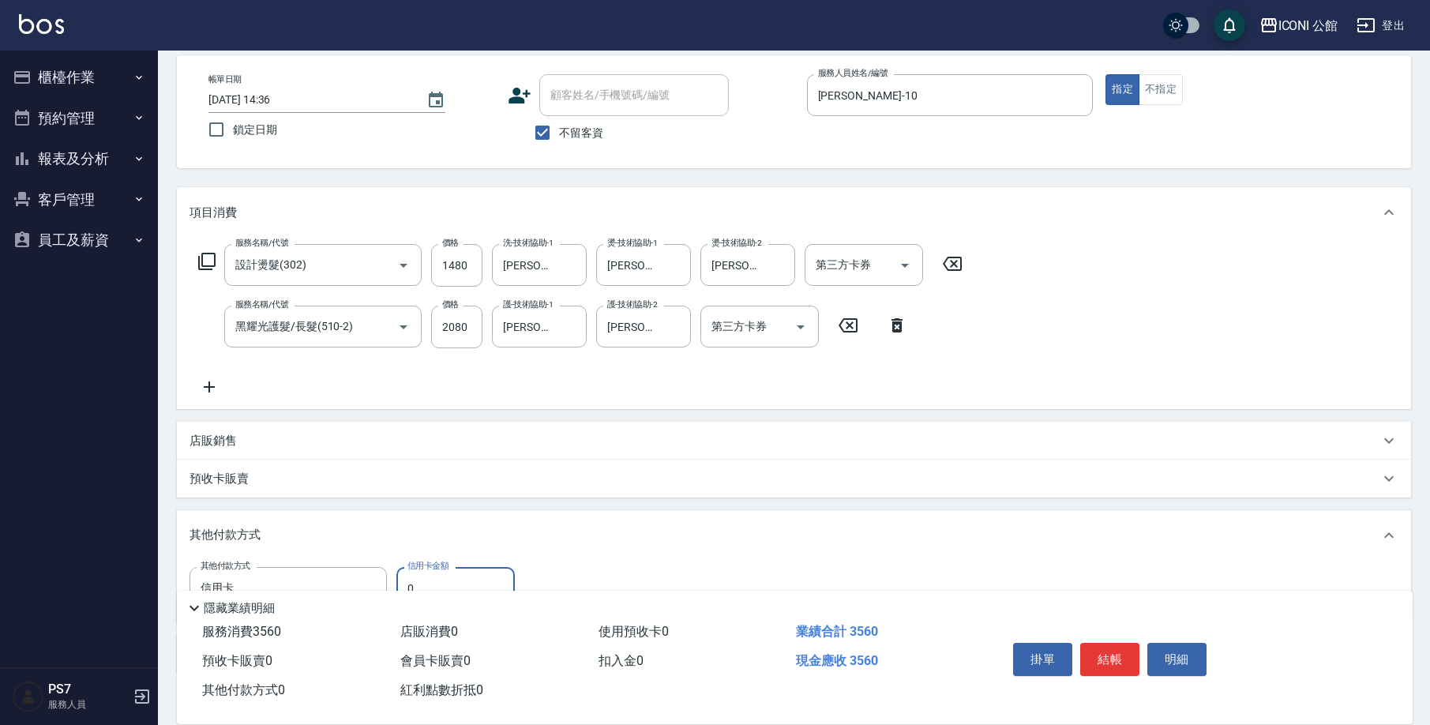
click at [423, 578] on input "0" at bounding box center [455, 588] width 118 height 43
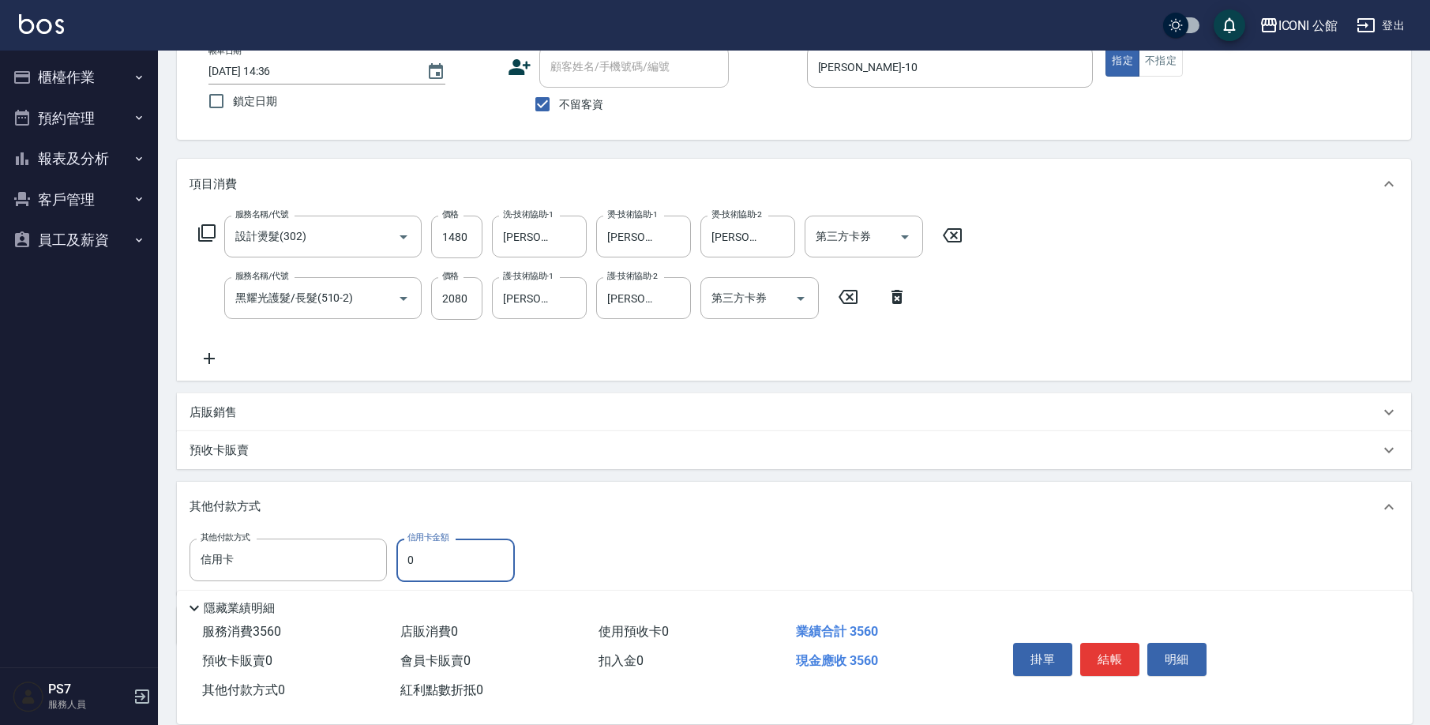
scroll to position [171, 0]
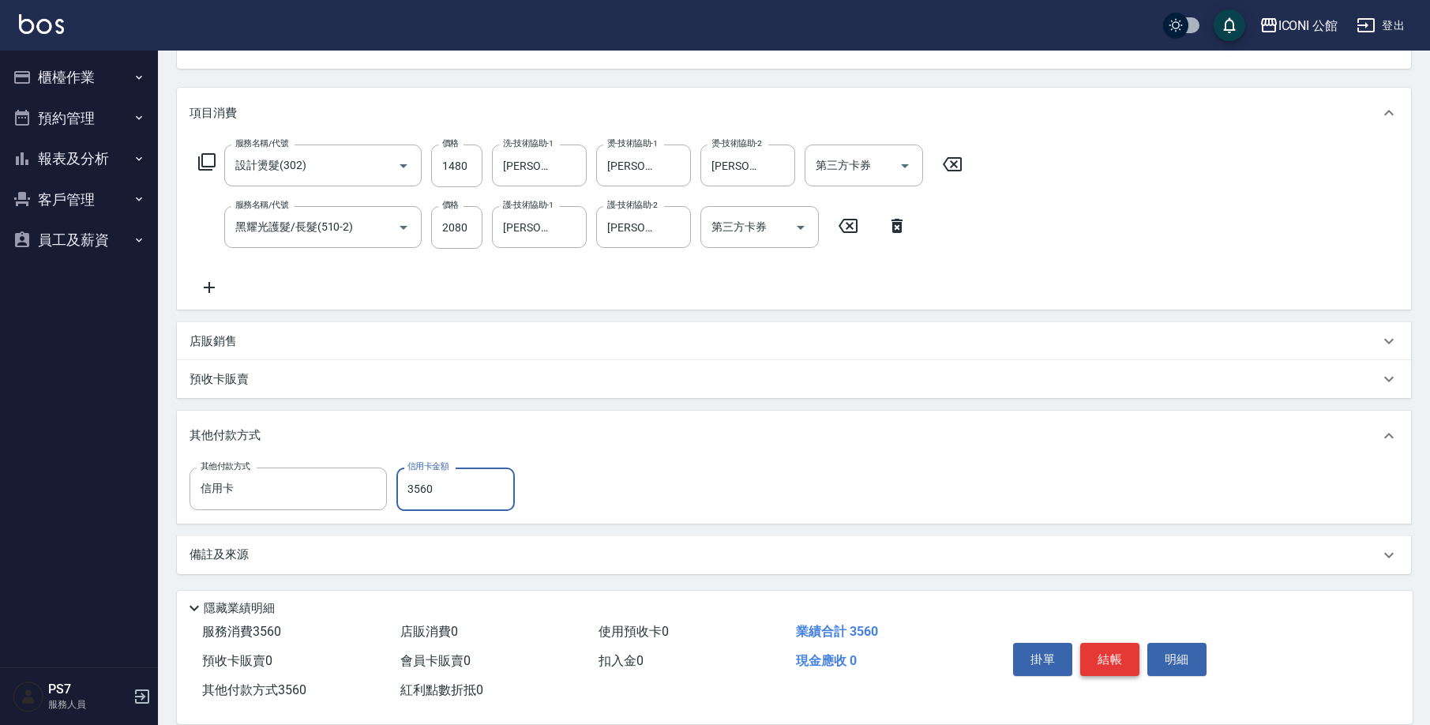
type input "3560"
click at [1105, 657] on button "結帳" at bounding box center [1109, 659] width 59 height 33
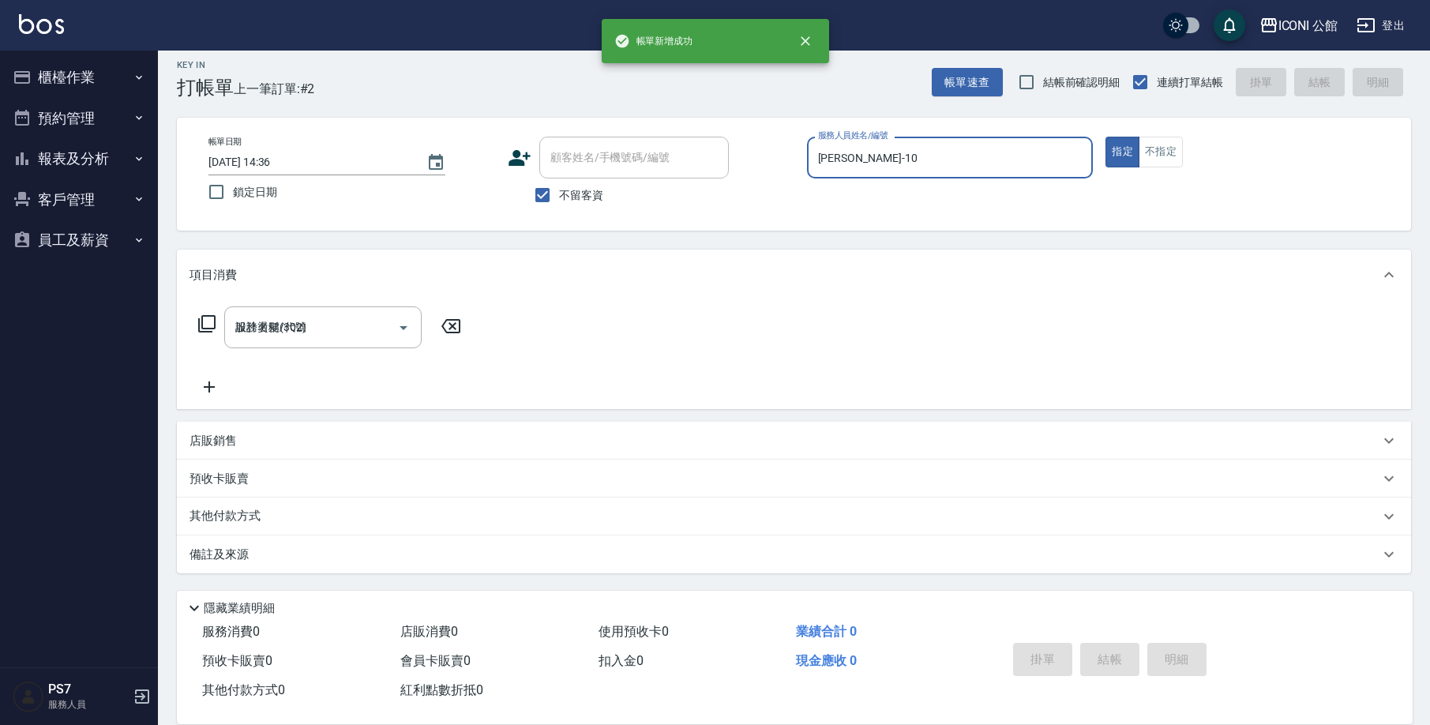
type input "[DATE] 14:38"
